Goal: Task Accomplishment & Management: Manage account settings

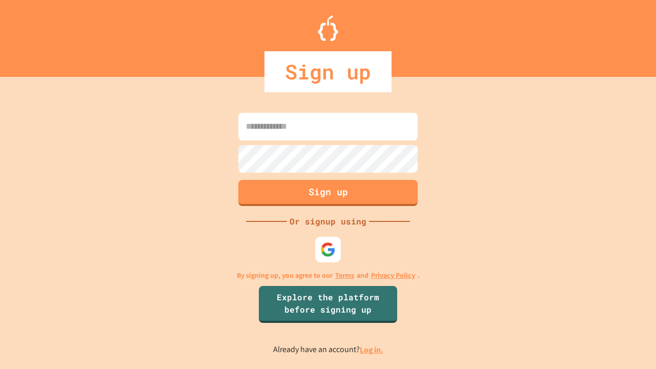
click at [372, 350] on link "Log in." at bounding box center [372, 350] width 24 height 11
